Goal: Find specific page/section: Find specific page/section

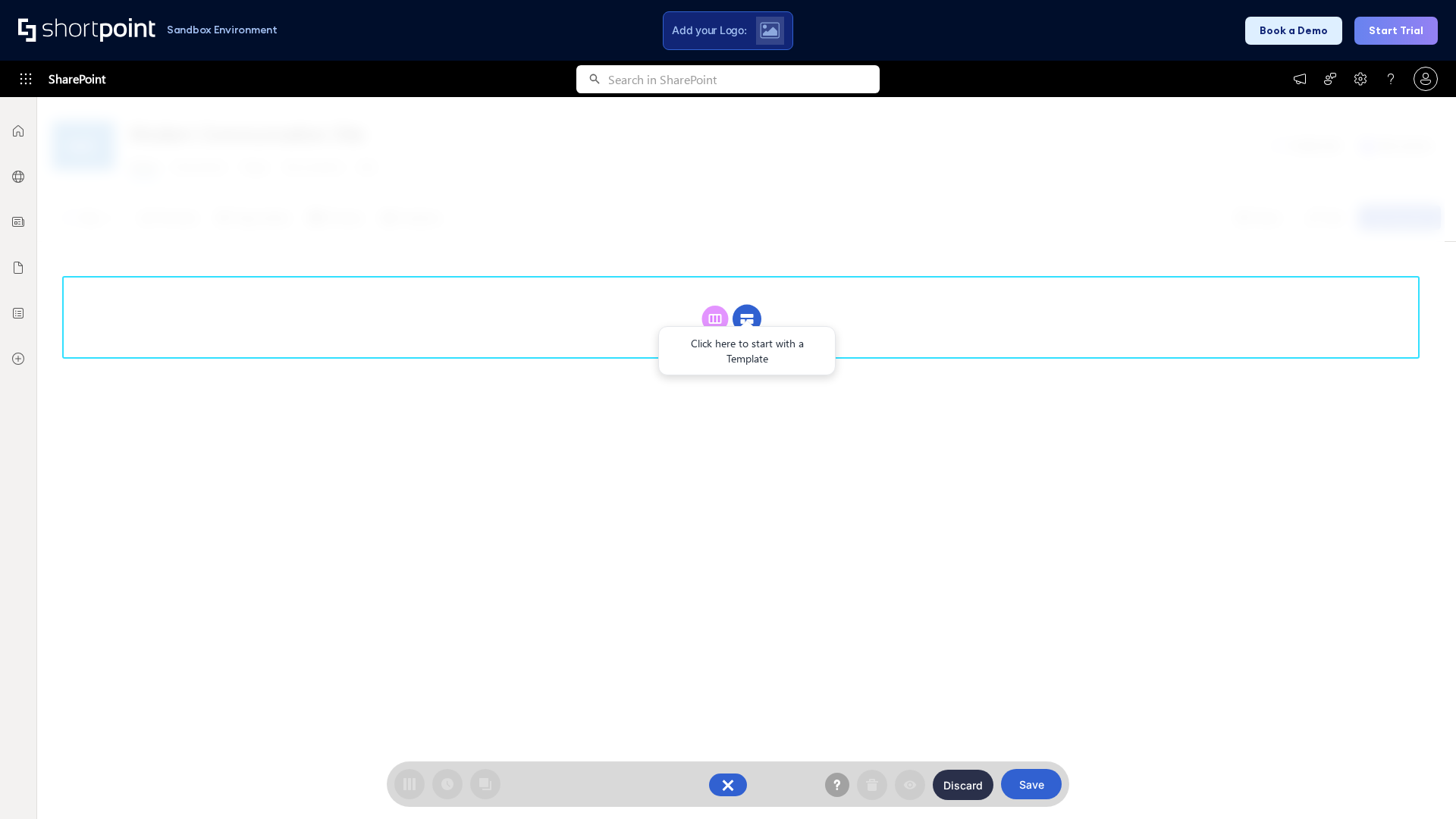
click at [747, 305] on circle at bounding box center [747, 319] width 29 height 29
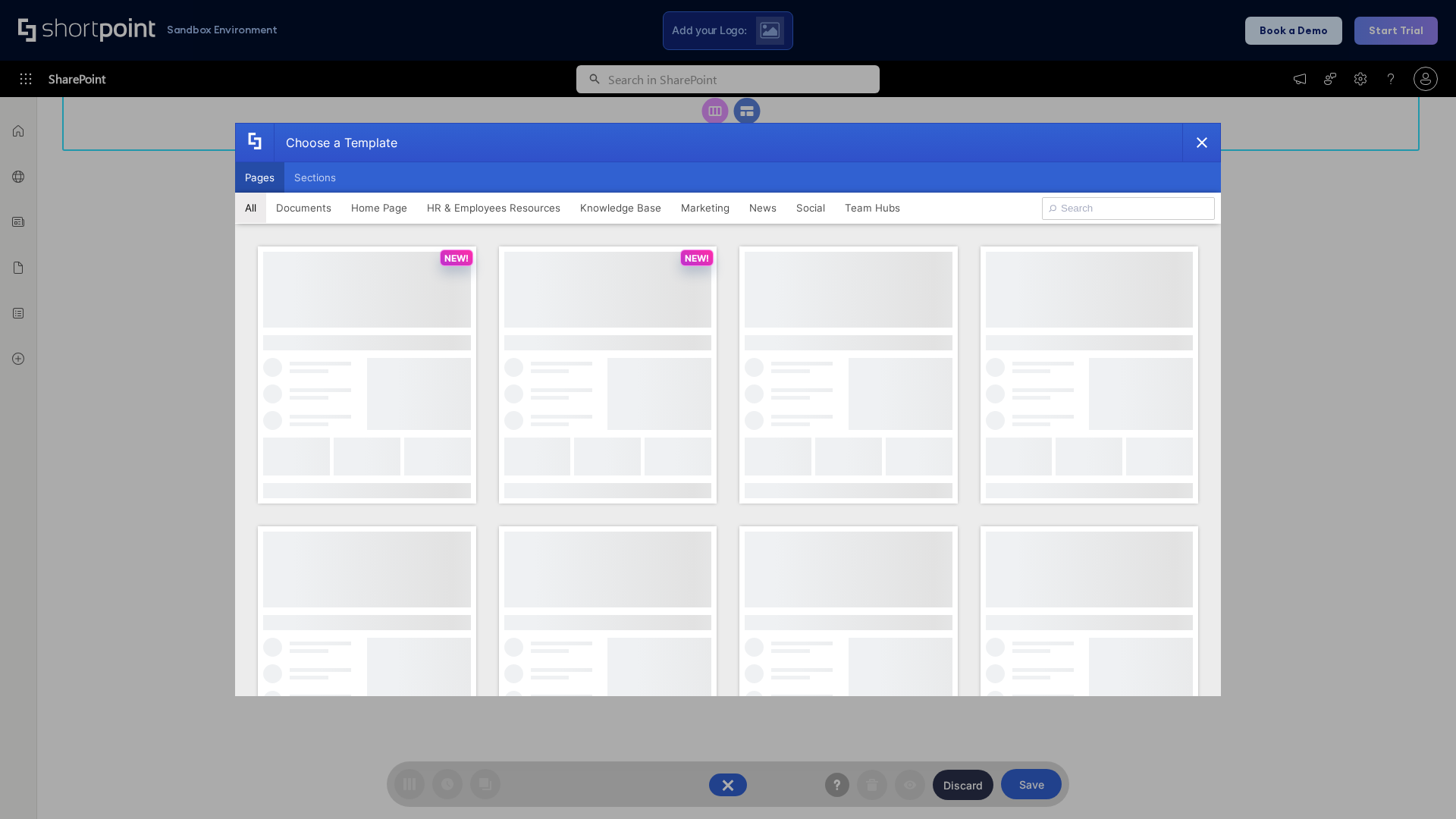
click at [259, 177] on button "Pages" at bounding box center [259, 177] width 49 height 31
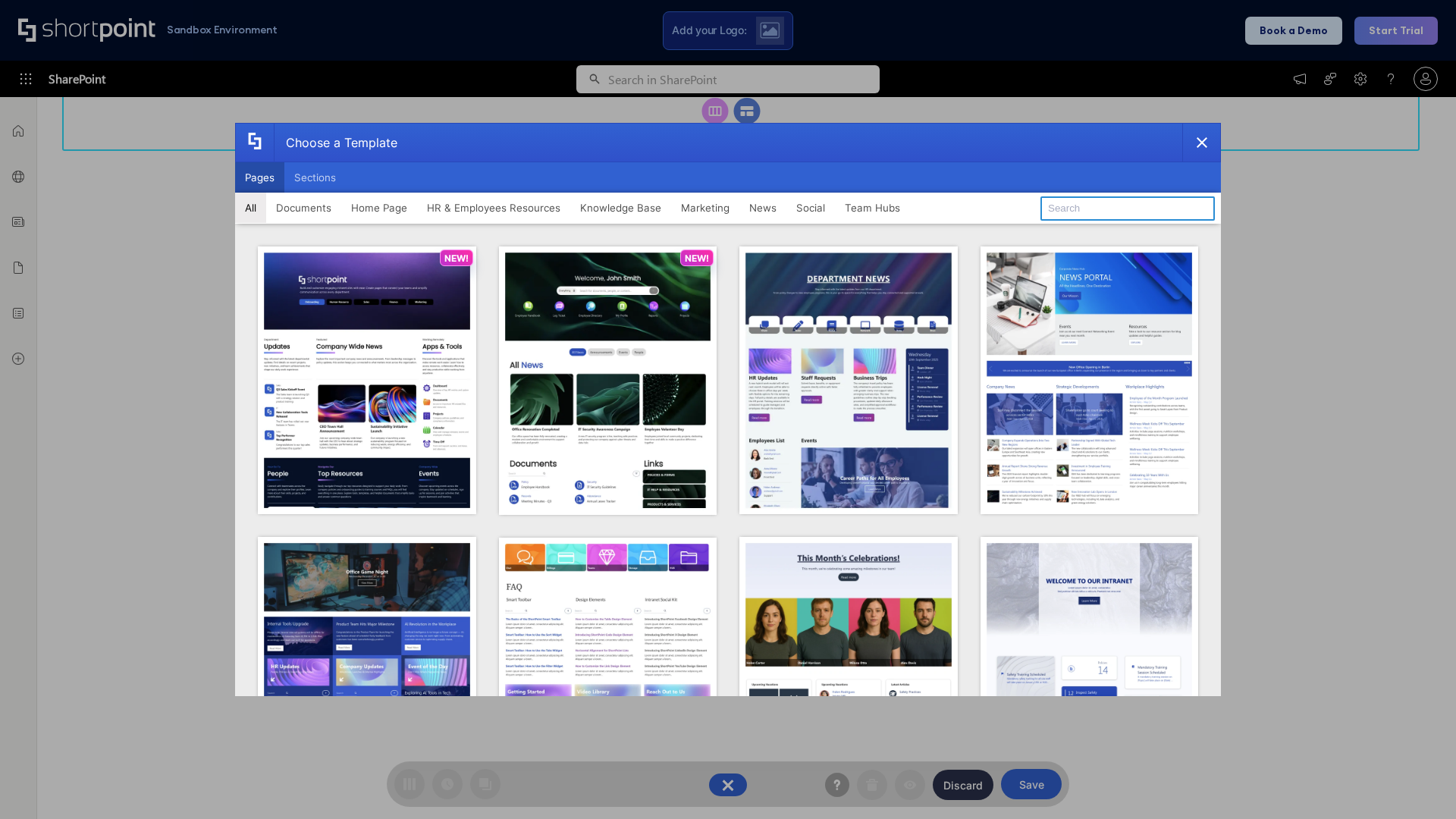
type input "Marketing 2"
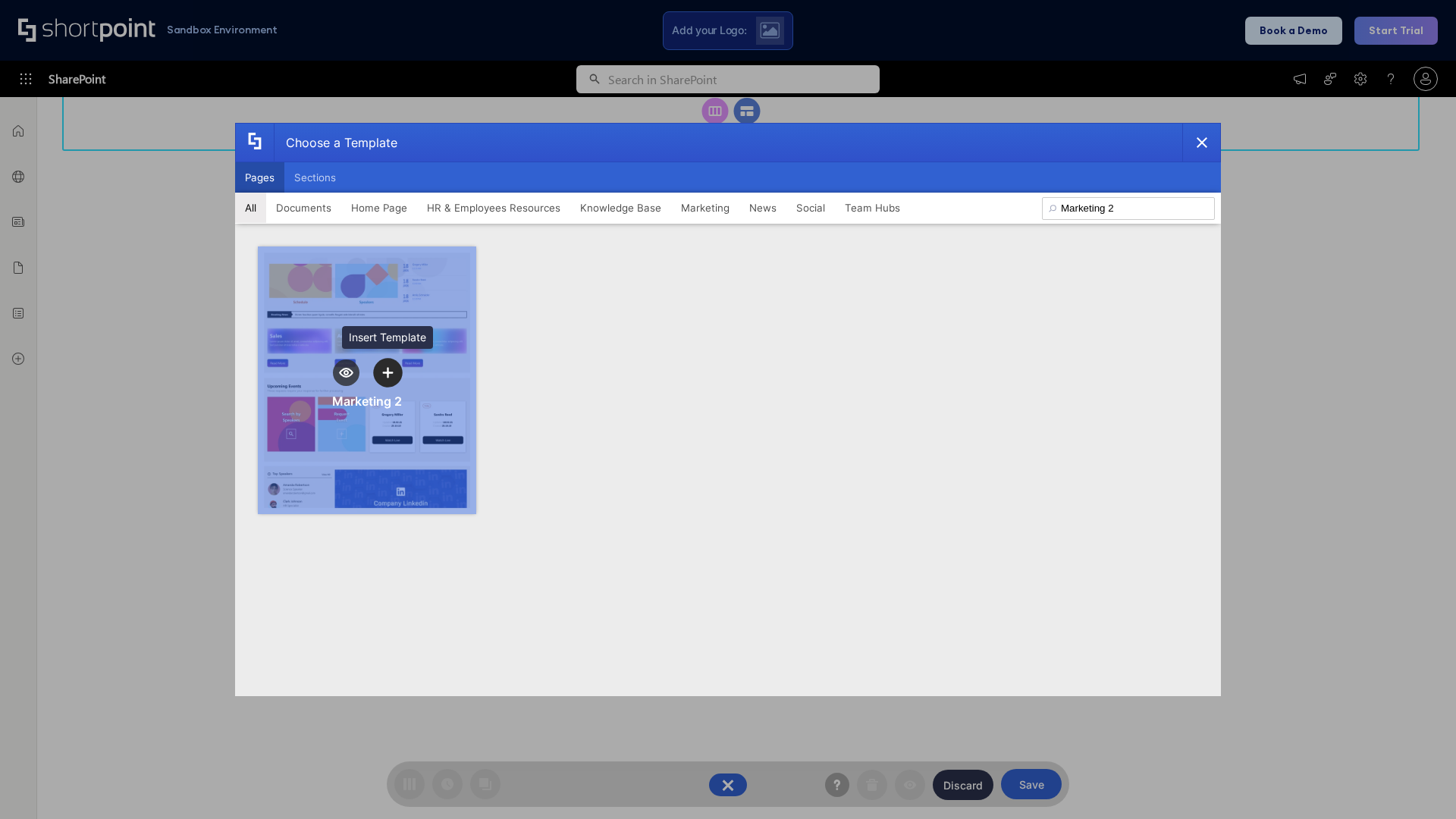
click at [388, 372] on icon "template selector" at bounding box center [387, 372] width 10 height 10
